Goal: Check status: Check status

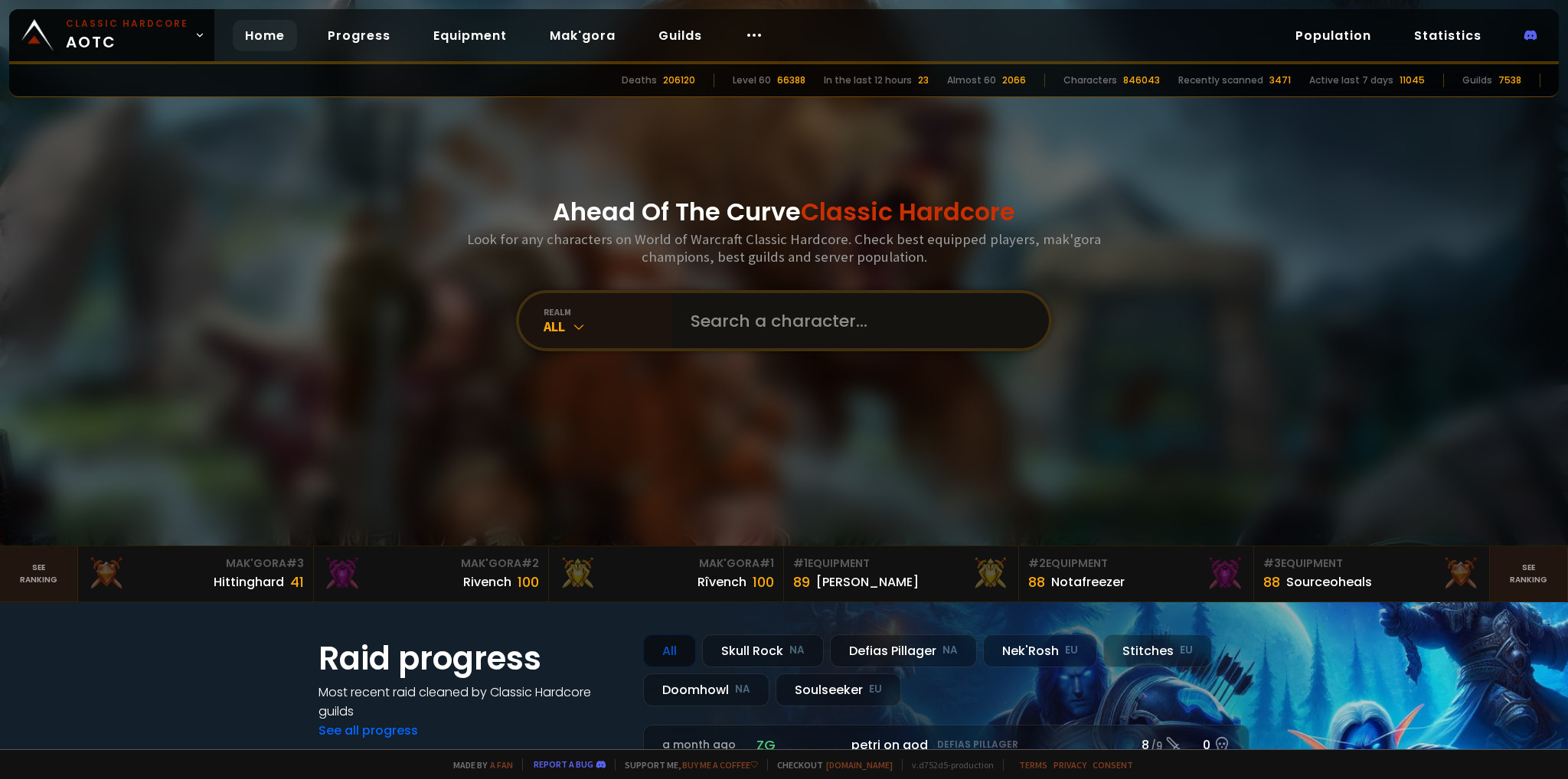
click at [744, 313] on input "text" at bounding box center [855, 321] width 349 height 55
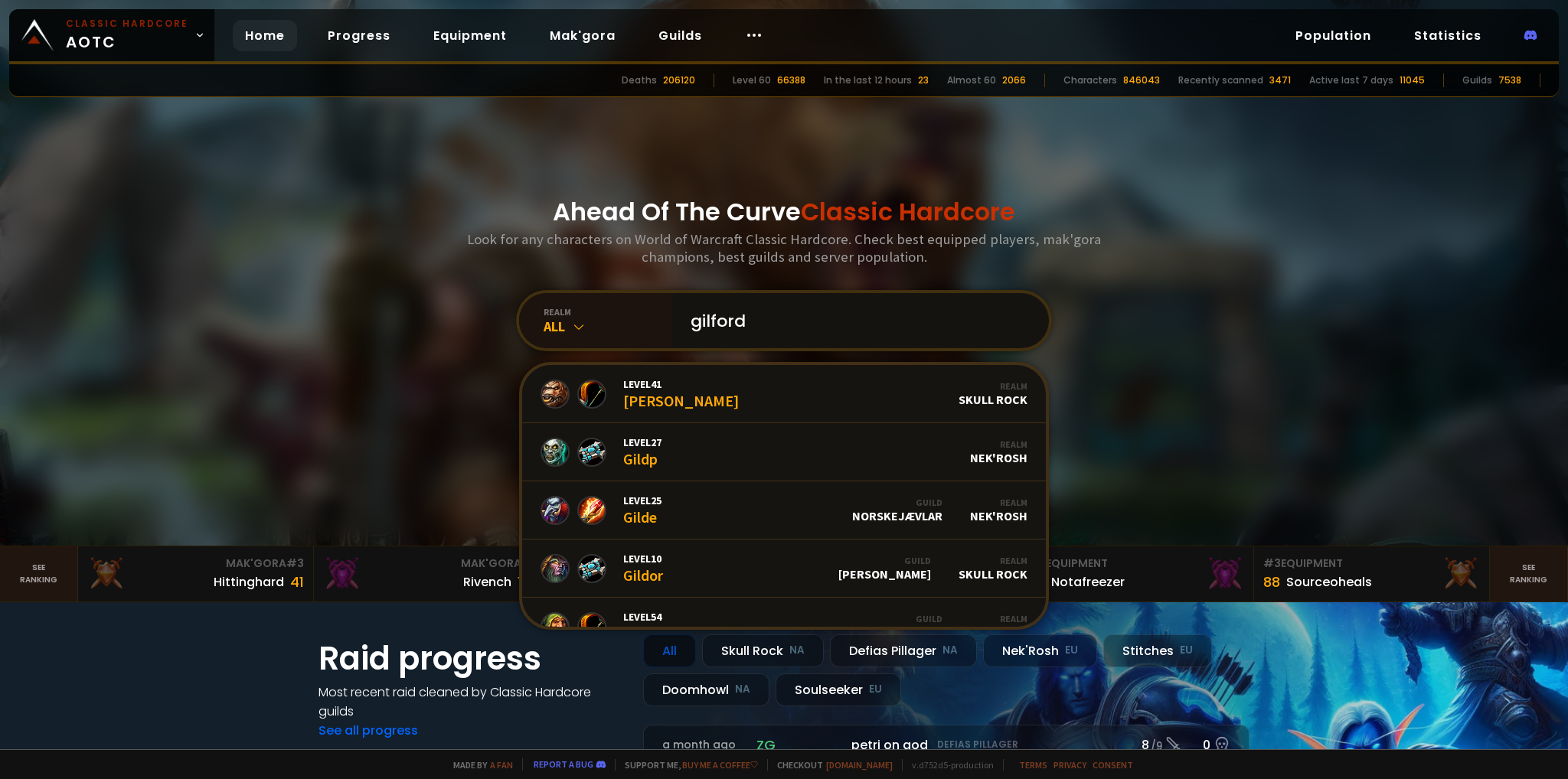
type input "gilfordd"
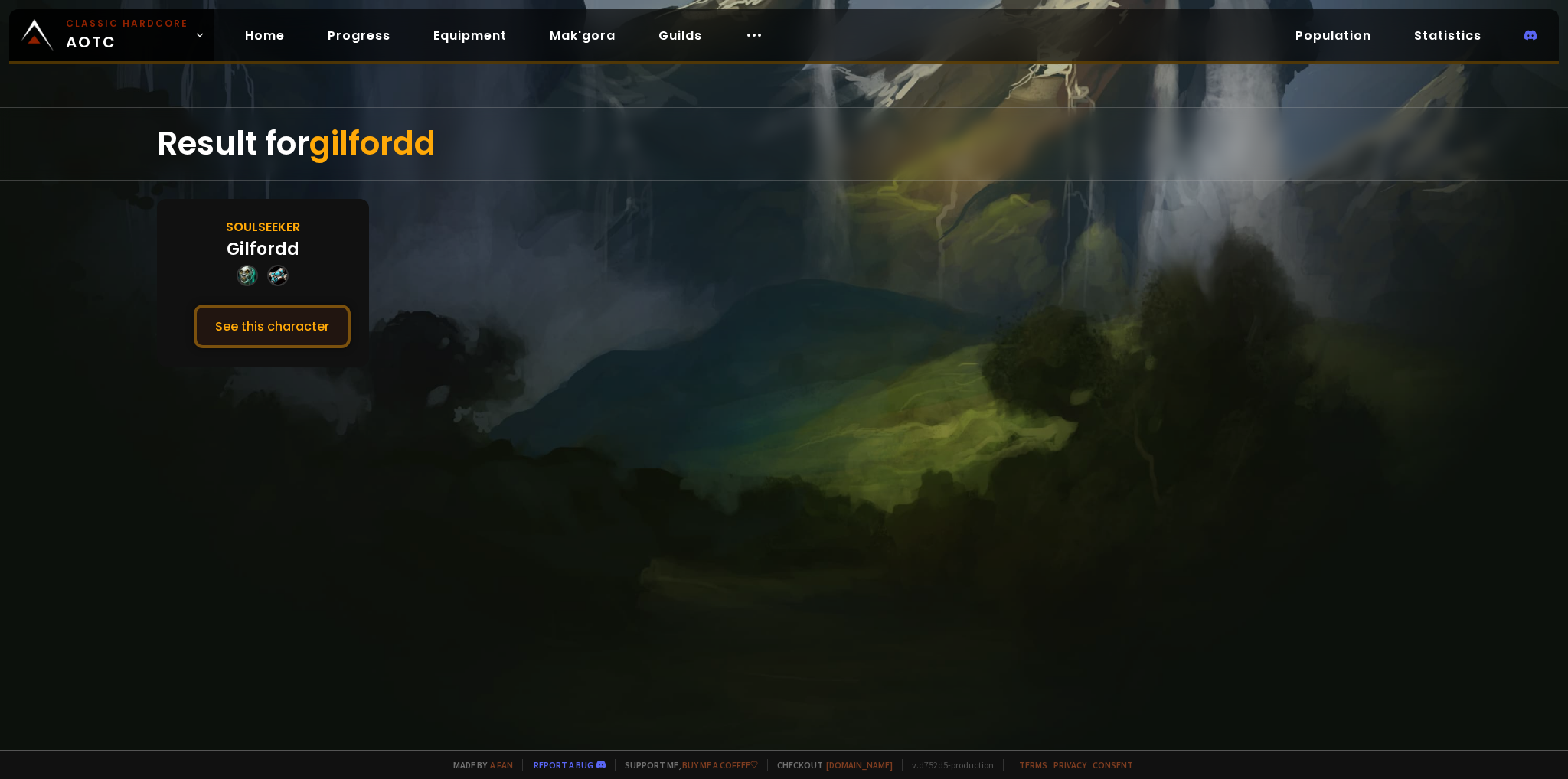
click at [288, 341] on button "See this character" at bounding box center [272, 327] width 157 height 44
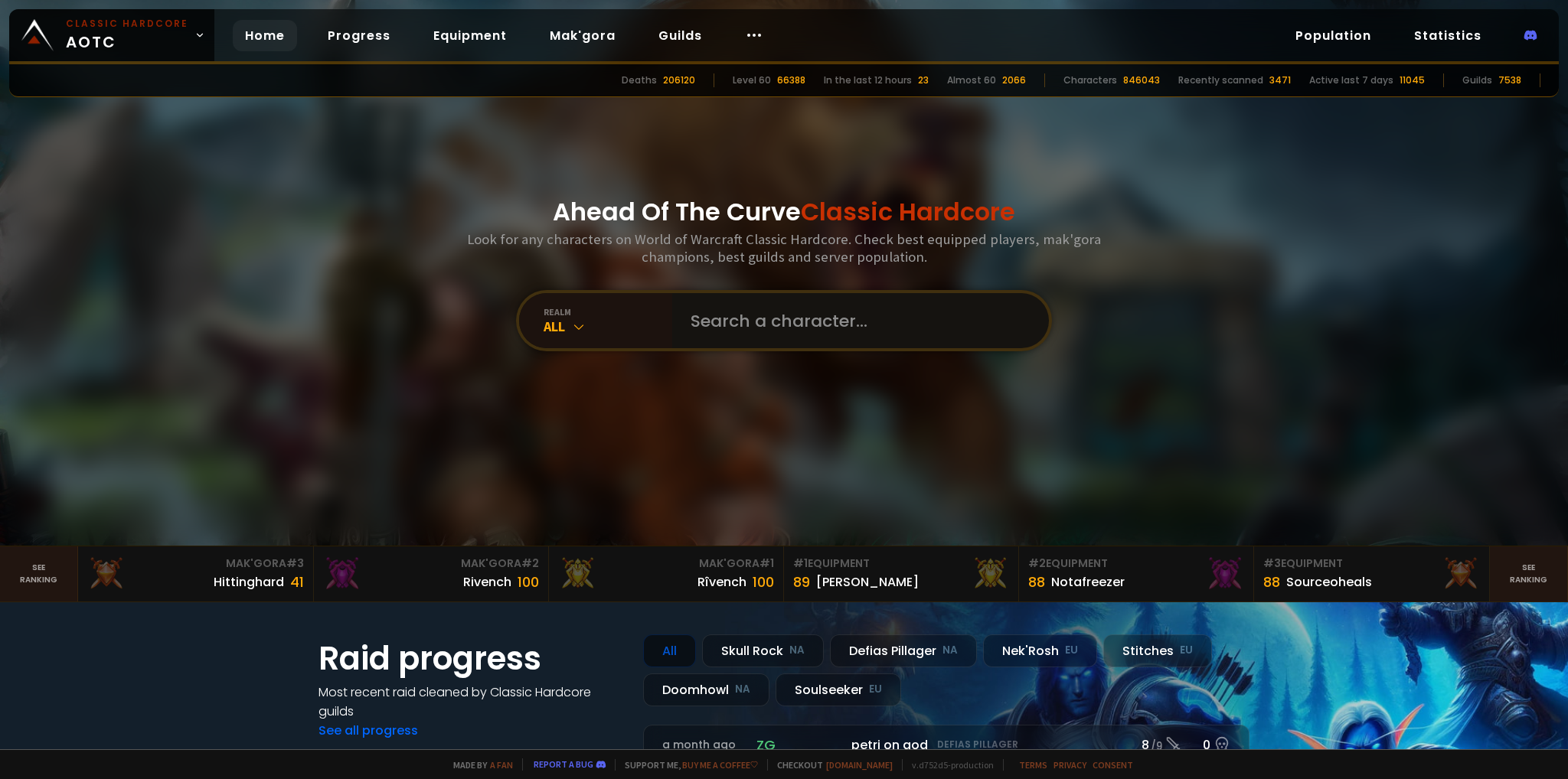
click at [723, 321] on input "text" at bounding box center [855, 321] width 349 height 55
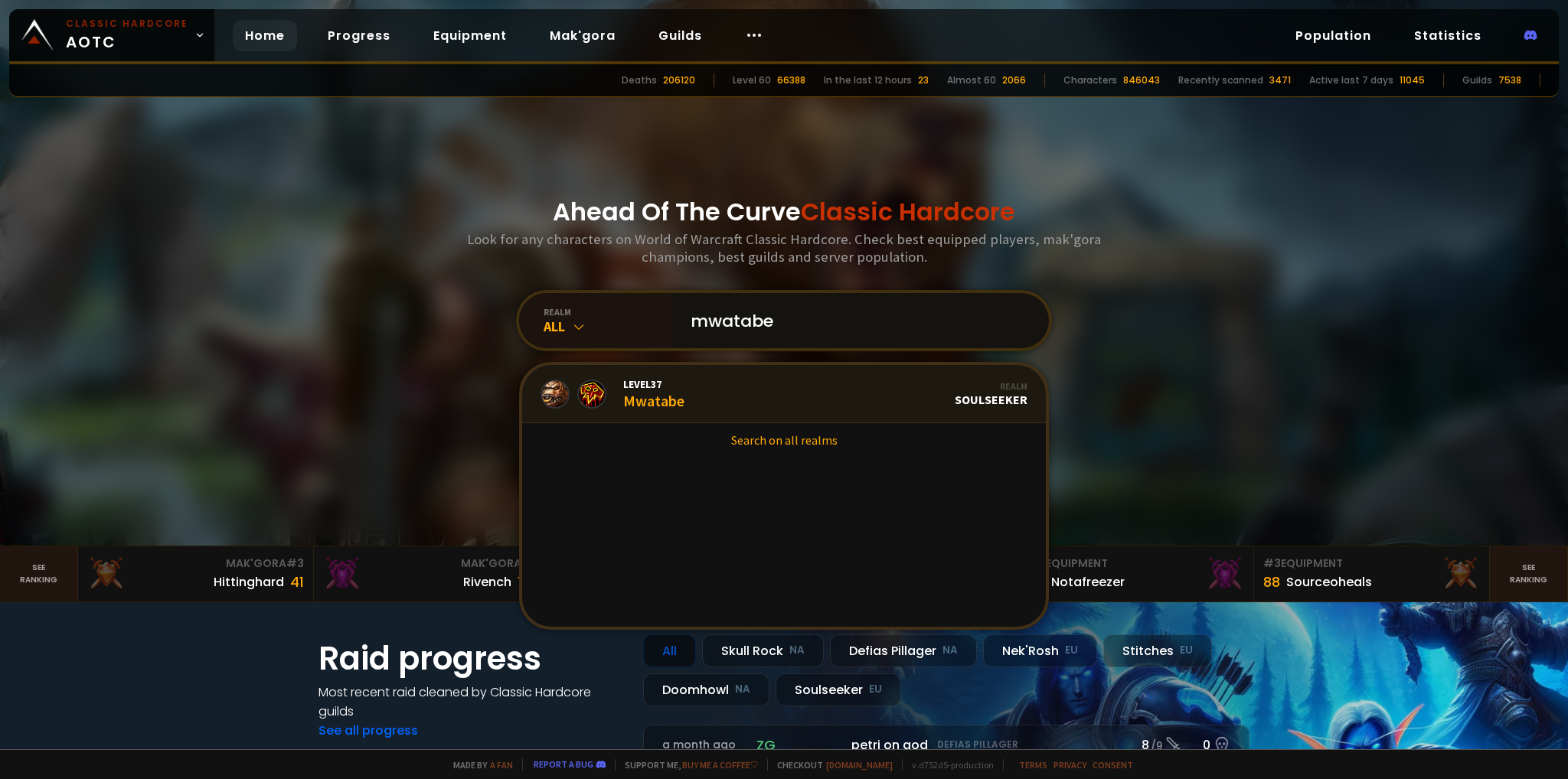
type input "mwatabe"
click at [664, 402] on div "Level 37 Mwatabe" at bounding box center [654, 393] width 61 height 33
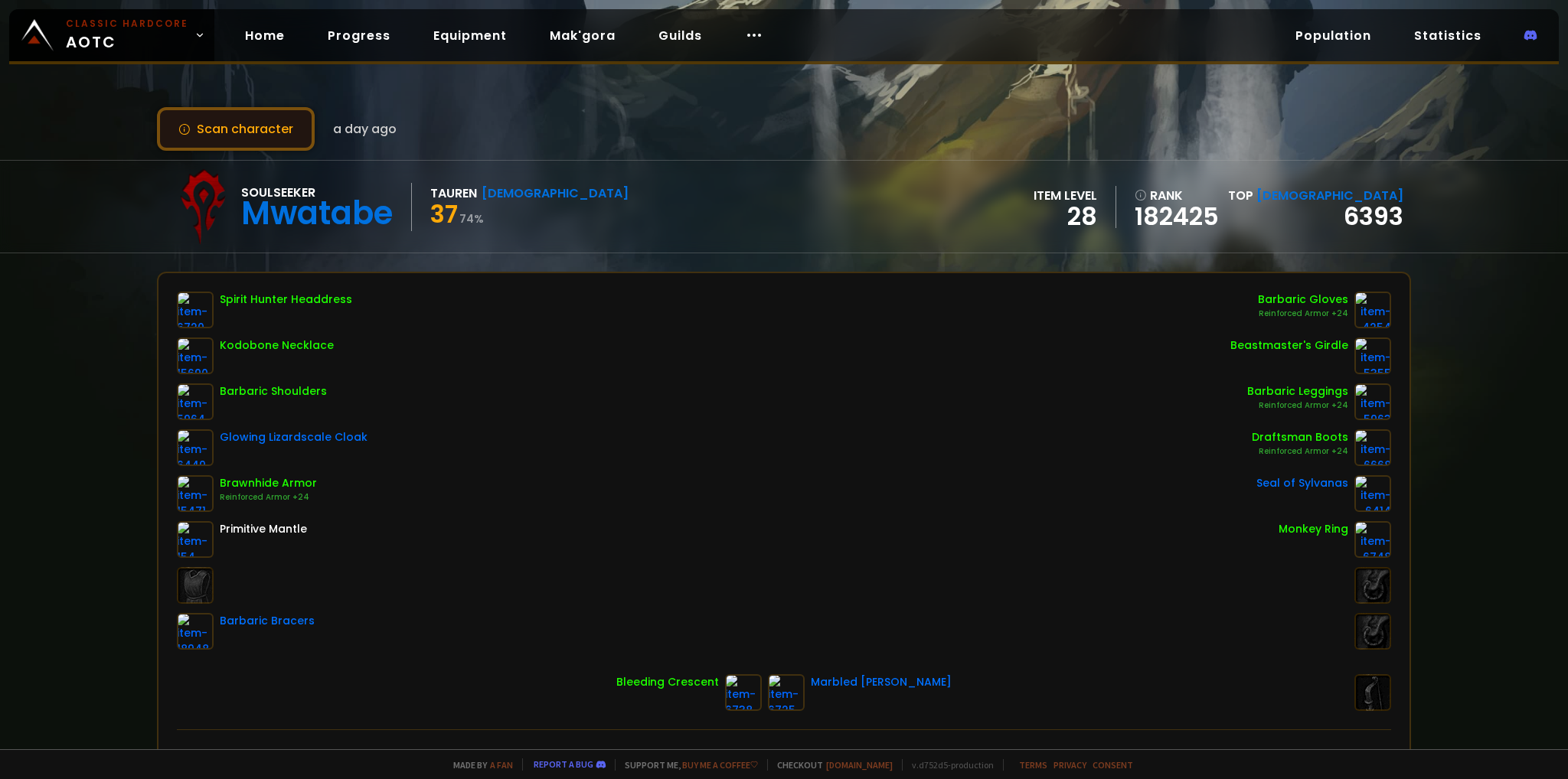
click at [266, 133] on button "Scan character" at bounding box center [236, 129] width 158 height 44
